Goal: Contribute content

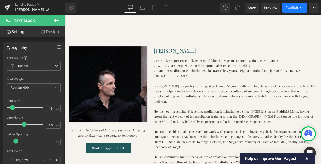
click at [291, 7] on span "Publish" at bounding box center [292, 8] width 13 height 4
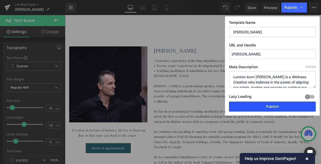
click at [270, 107] on button "Publish" at bounding box center [272, 107] width 87 height 10
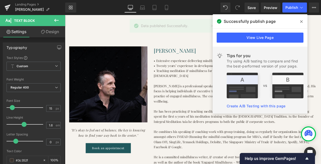
click at [301, 22] on icon at bounding box center [301, 22] width 3 height 4
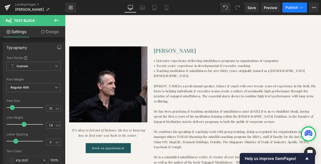
click at [292, 8] on span "Publish" at bounding box center [292, 8] width 13 height 4
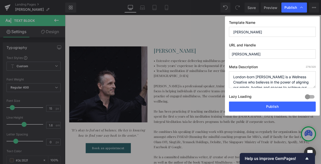
drag, startPoint x: 233, startPoint y: 32, endPoint x: 272, endPoint y: 32, distance: 38.4
click at [272, 32] on input "[PERSON_NAME]" at bounding box center [272, 32] width 87 height 10
type input "[PERSON_NAME]"
drag, startPoint x: 239, startPoint y: 53, endPoint x: 227, endPoint y: 53, distance: 11.5
click at [227, 53] on div "Template Name [PERSON_NAME] URL and Handle [PERSON_NAME] Meta Description 278 /…" at bounding box center [272, 65] width 95 height 99
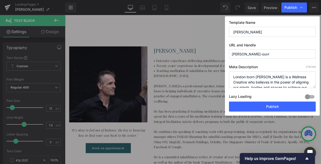
type input "[PERSON_NAME]"
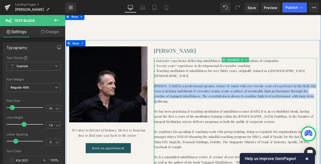
drag, startPoint x: 307, startPoint y: 105, endPoint x: 171, endPoint y: 94, distance: 136.4
click at [171, 94] on div "• Extensive experience delivering mindfulness programs to organizations & compa…" at bounding box center [266, 165] width 193 height 199
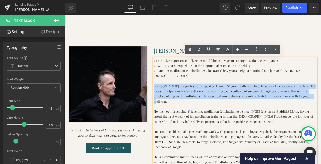
copy p "[PERSON_NAME] is a professional speaker, trainer & coach with over twenty years…"
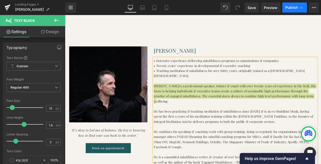
click at [291, 7] on span "Publish" at bounding box center [292, 8] width 13 height 4
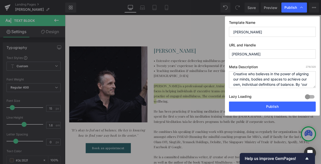
scroll to position [26, 0]
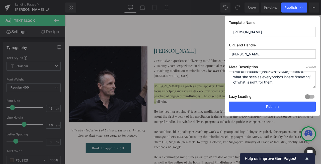
drag, startPoint x: 234, startPoint y: 77, endPoint x: 298, endPoint y: 89, distance: 65.5
click at [298, 89] on div "Meta Description 278 /320 London-born [PERSON_NAME] is a Wellness Creative who …" at bounding box center [272, 83] width 87 height 37
paste textarea "[PERSON_NAME] is a professional speaker, trainer & coach with over twenty years…"
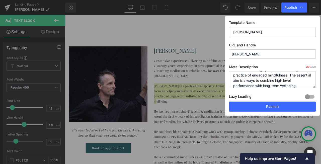
type textarea "[PERSON_NAME] is a professional speaker, trainer & coach with over twenty years…"
click at [236, 32] on input "[PERSON_NAME]" at bounding box center [272, 32] width 87 height 10
click at [254, 32] on input "[PERSON_NAME]" at bounding box center [272, 32] width 87 height 10
type input "[PERSON_NAME]"
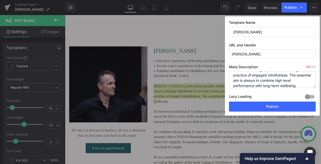
click at [234, 54] on input "[PERSON_NAME]" at bounding box center [272, 53] width 87 height 9
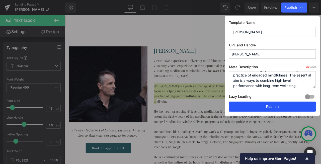
type input "[PERSON_NAME]"
click at [275, 107] on button "Publish" at bounding box center [272, 107] width 87 height 10
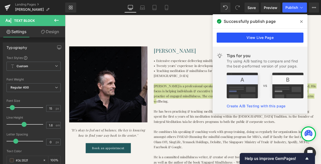
click at [255, 37] on link "View Live Page" at bounding box center [260, 38] width 87 height 10
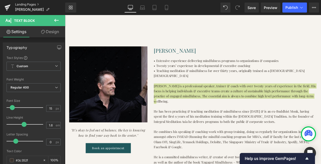
click at [31, 4] on link "Landing Pages" at bounding box center [40, 5] width 50 height 4
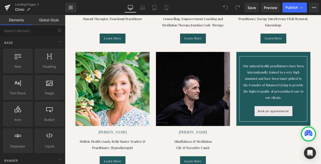
scroll to position [938, 0]
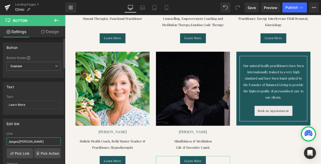
click at [36, 141] on input "/pages/mae-kwan" at bounding box center [34, 142] width 54 height 8
type input "/pages/toby-ouvry"
click at [251, 8] on span "Save" at bounding box center [252, 7] width 8 height 5
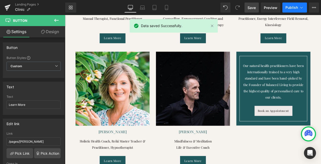
click at [291, 8] on span "Publish" at bounding box center [292, 8] width 13 height 4
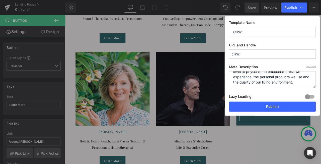
scroll to position [32, 0]
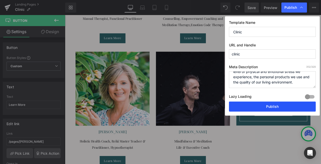
click at [270, 107] on button "Publish" at bounding box center [272, 107] width 87 height 10
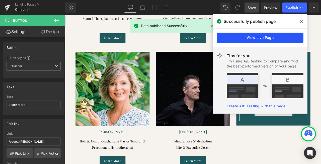
click at [262, 37] on link "View Live Page" at bounding box center [260, 38] width 87 height 10
